Goal: Information Seeking & Learning: Learn about a topic

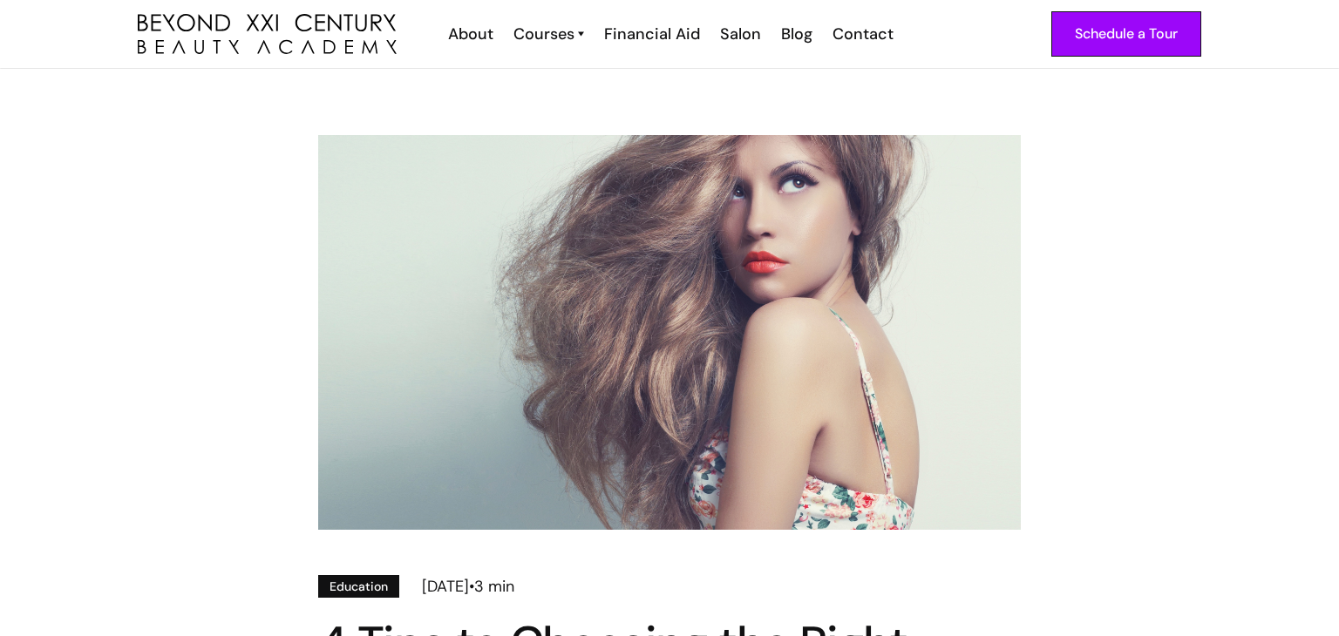
click at [242, 41] on img "home" at bounding box center [267, 34] width 259 height 41
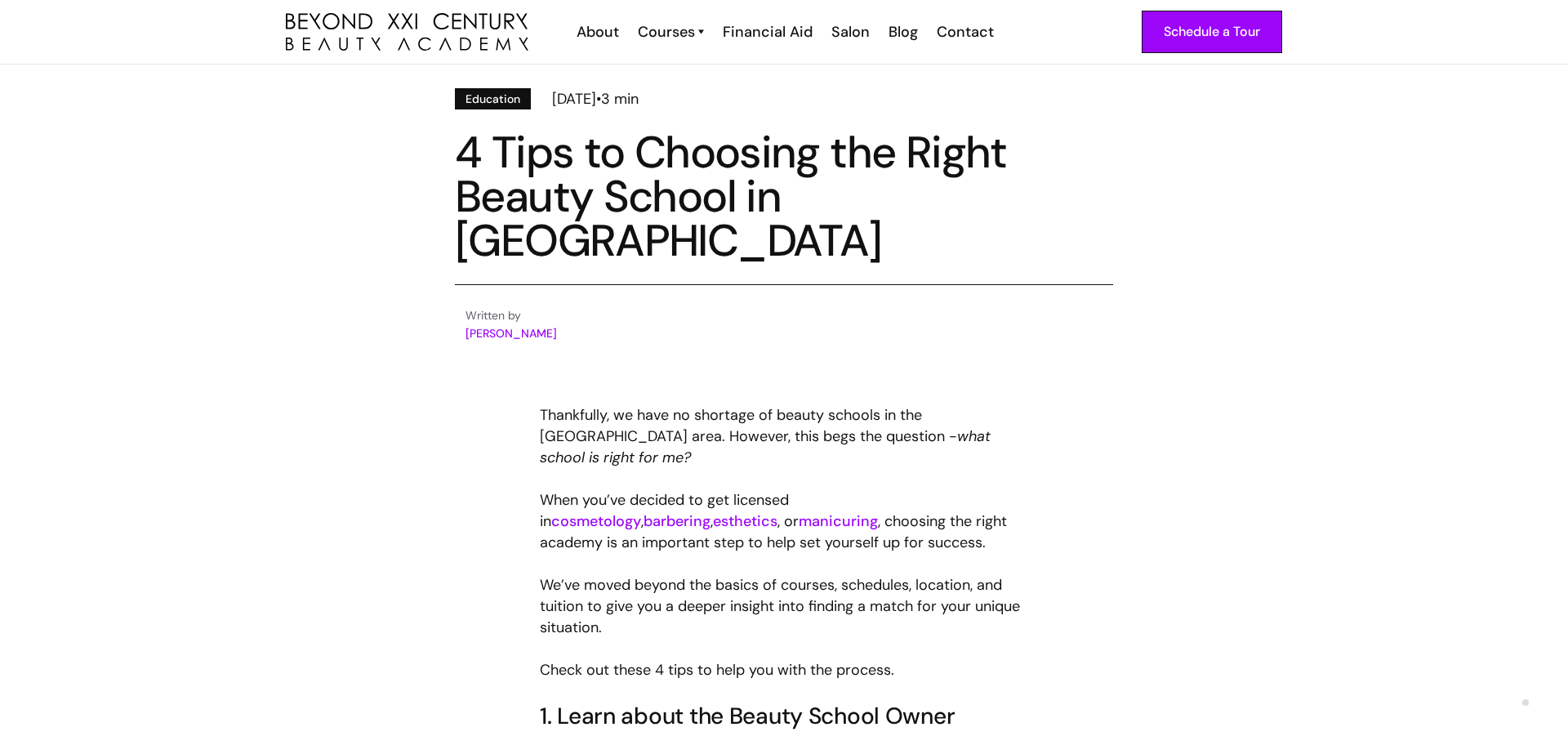
scroll to position [457, 0]
